Goal: Information Seeking & Learning: Learn about a topic

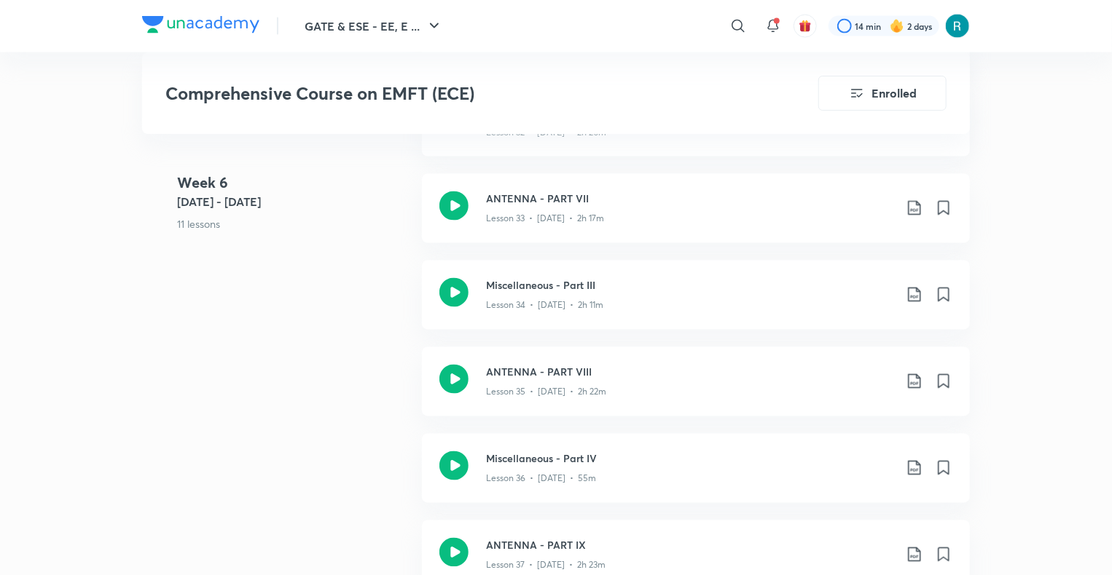
scroll to position [3971, 0]
click at [667, 211] on div "Lesson 33 • Nov 27 • 2h 17m" at bounding box center [690, 218] width 408 height 19
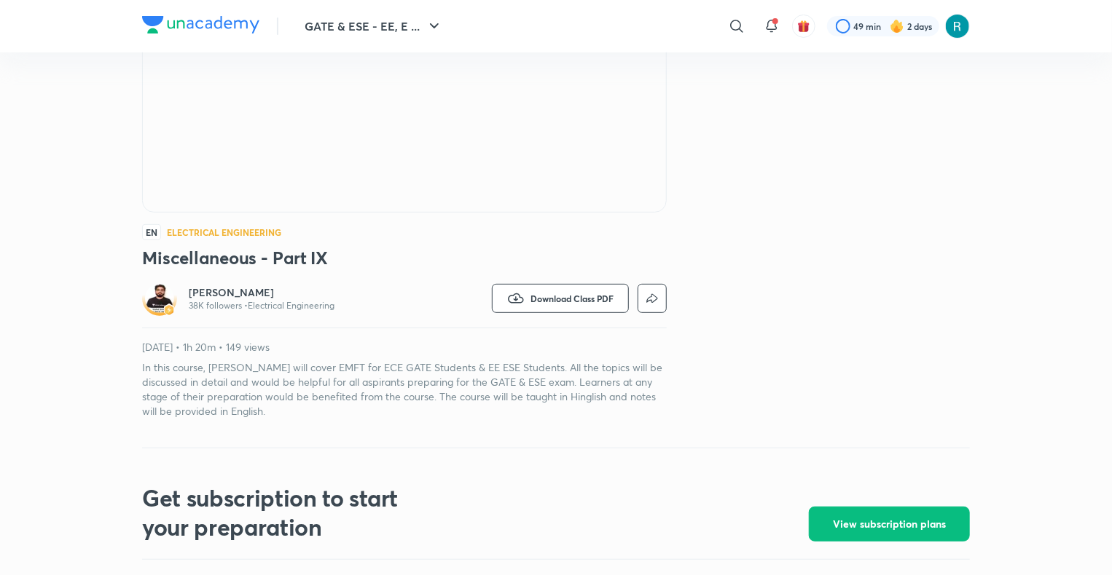
scroll to position [236, 0]
